Goal: Check status

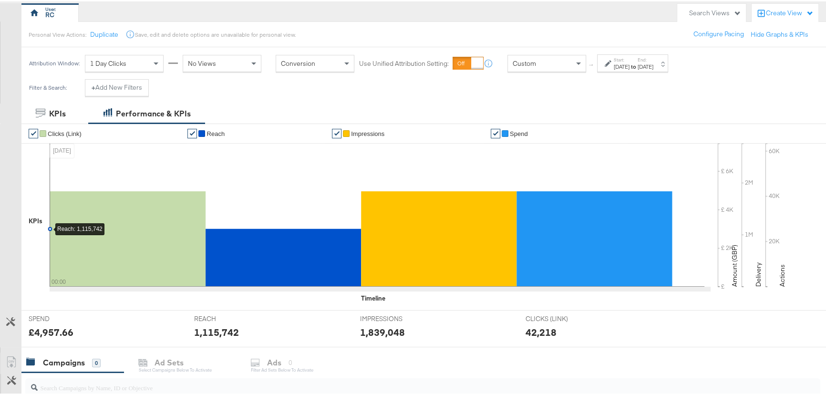
scroll to position [173, 0]
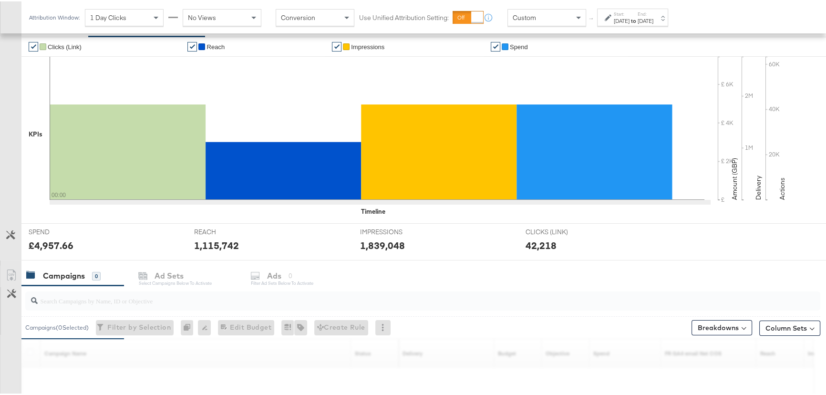
click at [69, 295] on input "search" at bounding box center [393, 295] width 711 height 19
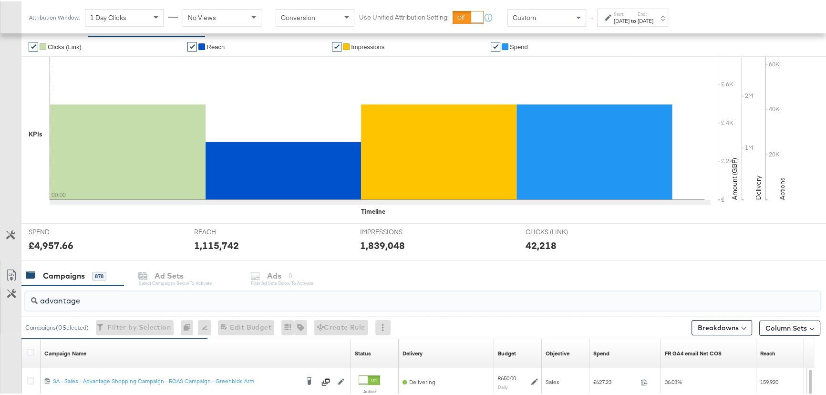
scroll to position [260, 0]
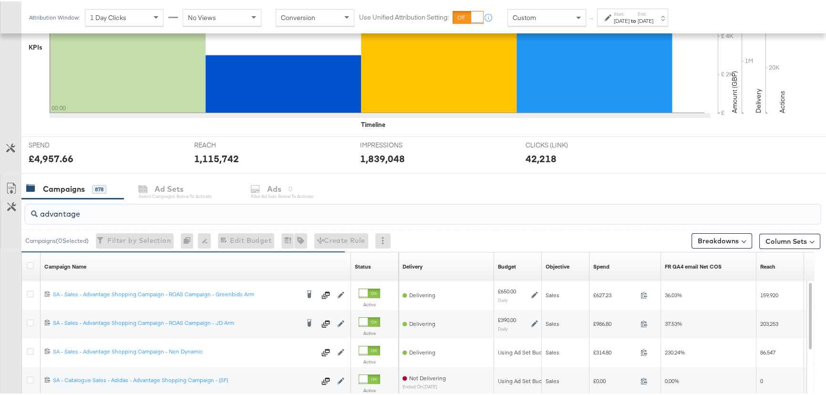
type input "advantage"
click at [653, 11] on label "End:" at bounding box center [646, 13] width 16 height 6
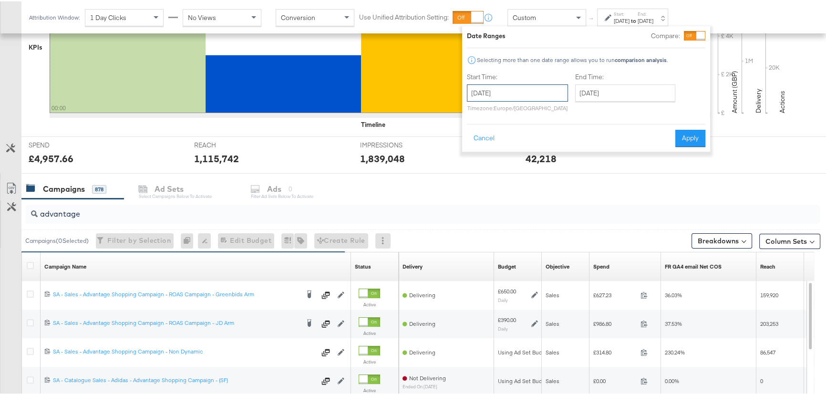
click at [545, 88] on input "[DATE]" at bounding box center [517, 91] width 101 height 17
click at [492, 179] on td "18" at bounding box center [494, 179] width 16 height 13
type input "[DATE]"
click at [697, 137] on button "Apply" at bounding box center [690, 136] width 30 height 17
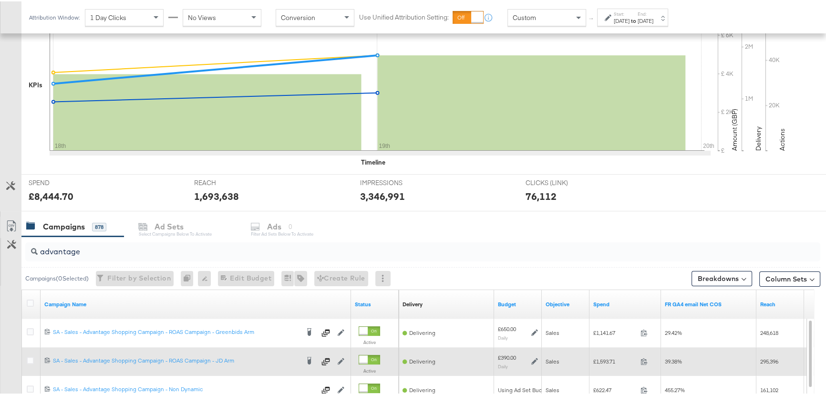
scroll to position [217, 0]
